Goal: Information Seeking & Learning: Learn about a topic

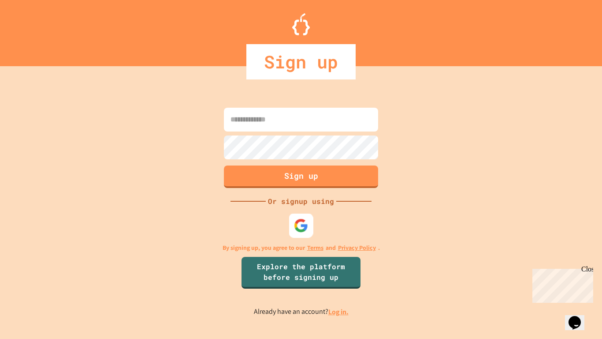
click at [303, 230] on img at bounding box center [301, 225] width 15 height 15
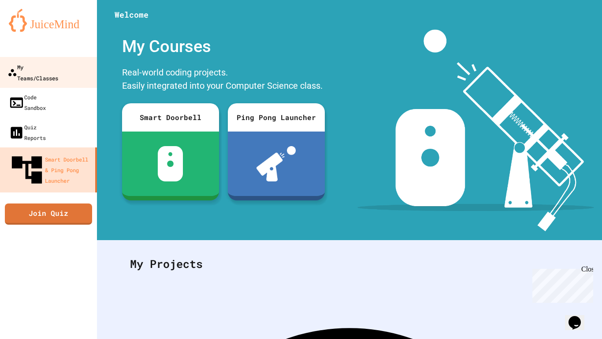
click at [49, 65] on div "My Teams/Classes" at bounding box center [32, 72] width 51 height 22
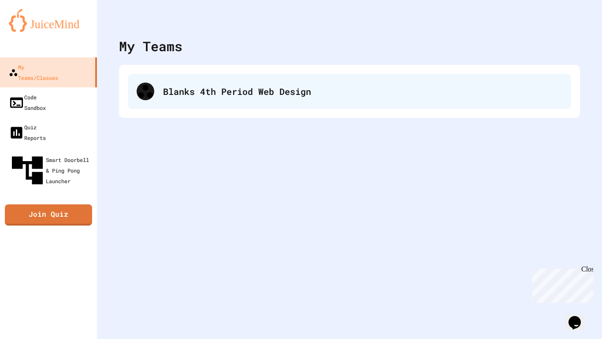
click at [215, 87] on div "Blanks 4th Period Web Design" at bounding box center [362, 91] width 399 height 13
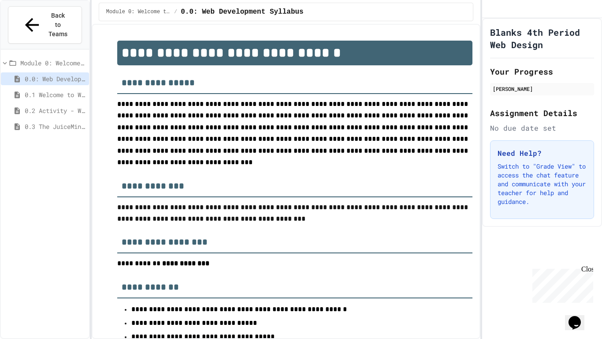
click at [63, 90] on span "0.1 Welcome to Web Development" at bounding box center [55, 94] width 61 height 9
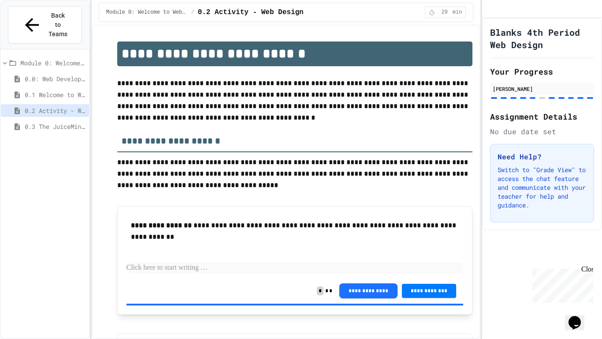
click at [67, 90] on span "0.1 Welcome to Web Development" at bounding box center [55, 94] width 61 height 9
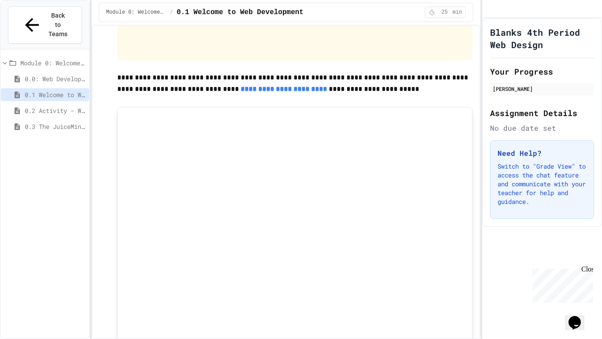
scroll to position [2162, 0]
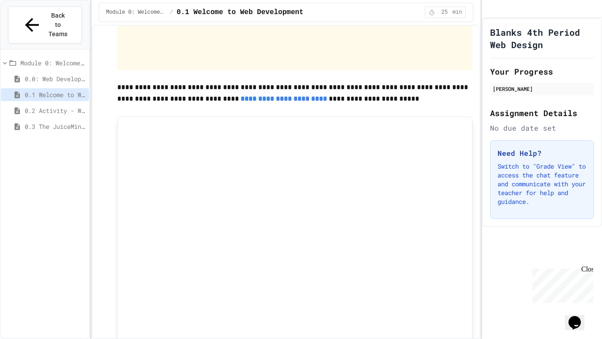
click at [262, 96] on link "**********" at bounding box center [284, 98] width 86 height 7
